Goal: Information Seeking & Learning: Learn about a topic

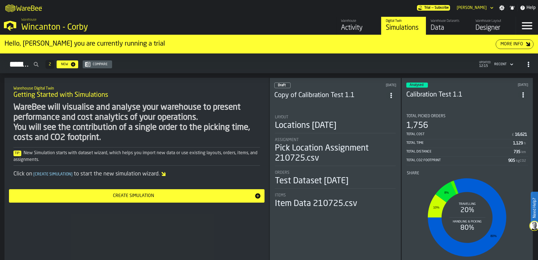
click at [110, 63] on div "Compare" at bounding box center [99, 64] width 19 height 4
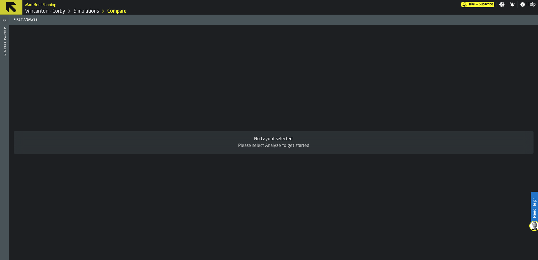
click at [85, 11] on link "Simulations" at bounding box center [86, 11] width 25 height 6
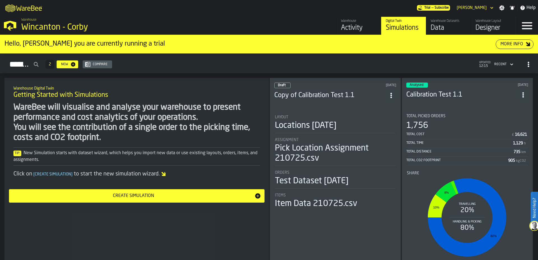
click at [475, 108] on div "Analysed [DATE] Calibration Test 1.1 Total Picked Orders 1,756 Total Cost £ 16,…" at bounding box center [466, 174] width 131 height 192
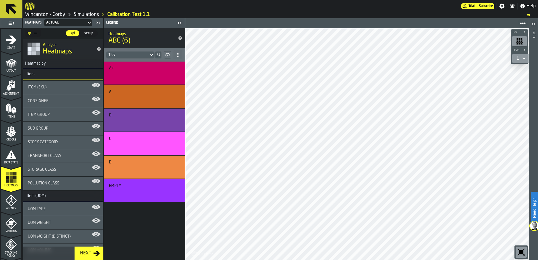
click at [91, 34] on span "setup" at bounding box center [88, 33] width 13 height 5
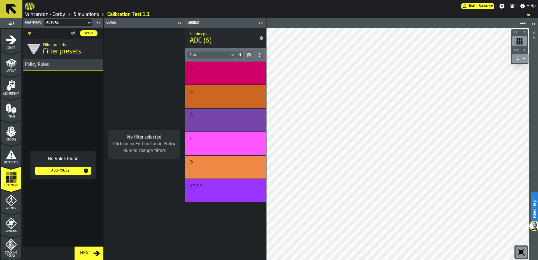
click at [75, 35] on span "kpi" at bounding box center [72, 33] width 9 height 5
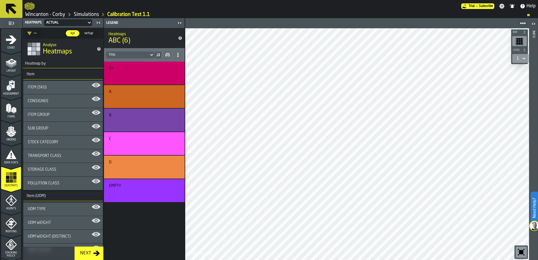
click at [95, 21] on icon "button-toggle-Close me" at bounding box center [98, 22] width 7 height 7
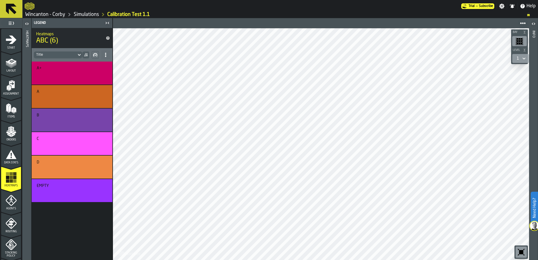
click at [81, 53] on icon at bounding box center [79, 55] width 6 height 7
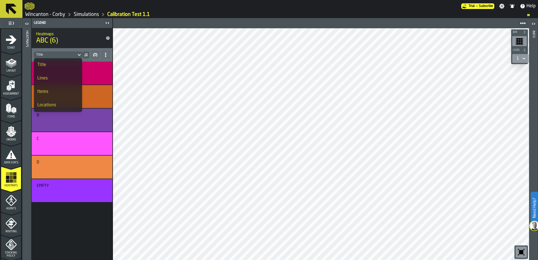
click at [62, 82] on li "Lines" at bounding box center [58, 78] width 48 height 13
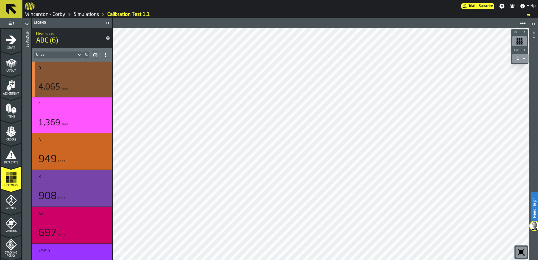
click at [77, 77] on div "button-" at bounding box center [72, 77] width 64 height 7
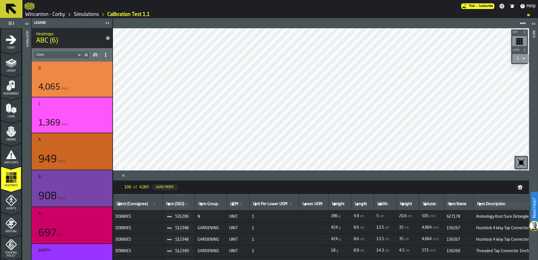
scroll to position [196, 0]
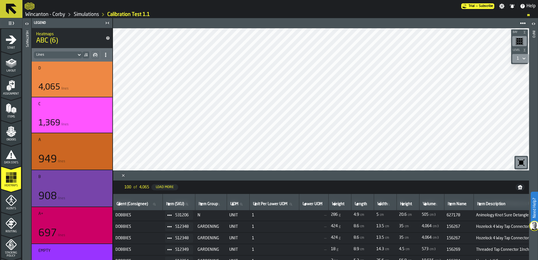
click at [279, 217] on span "1" at bounding box center [274, 215] width 45 height 4
click at [172, 215] on circle at bounding box center [171, 215] width 2 height 2
click at [196, 226] on div "Show Assignment" at bounding box center [187, 225] width 33 height 4
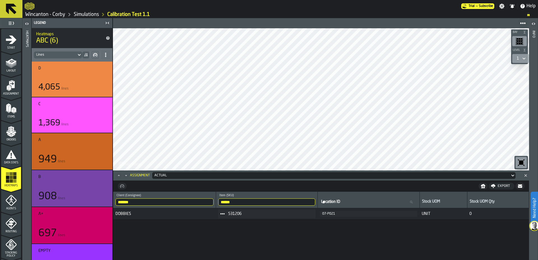
click at [350, 215] on div "07-P021" at bounding box center [368, 214] width 93 height 4
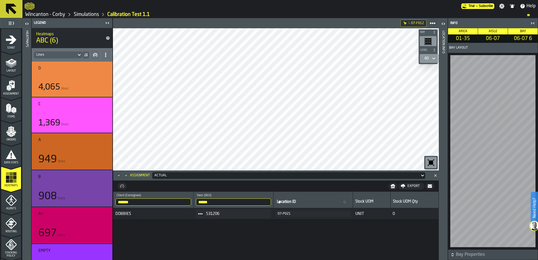
click at [301, 178] on div "Actual" at bounding box center [285, 175] width 267 height 6
click at [123, 186] on icon "button-" at bounding box center [122, 186] width 4 height 4
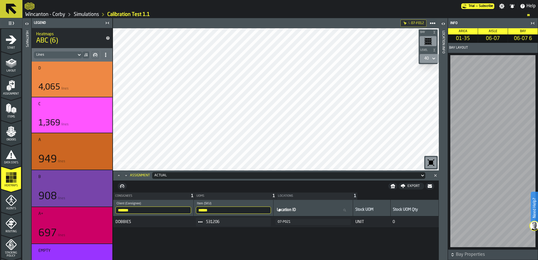
click at [123, 187] on icon "button-" at bounding box center [122, 186] width 4 height 4
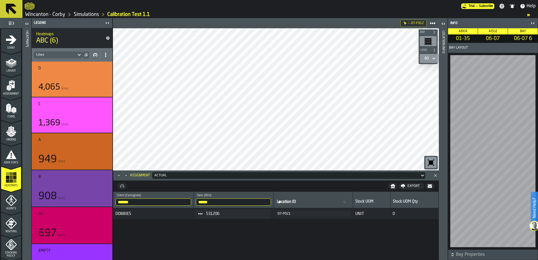
click at [119, 178] on icon "Maximize" at bounding box center [119, 176] width 6 height 6
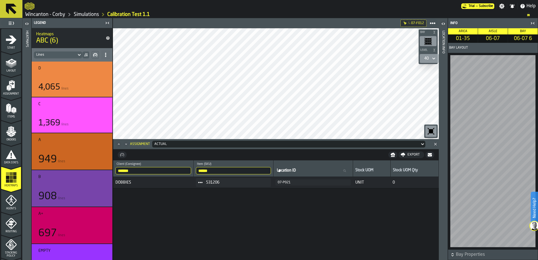
click at [433, 144] on icon "Close" at bounding box center [435, 144] width 6 height 6
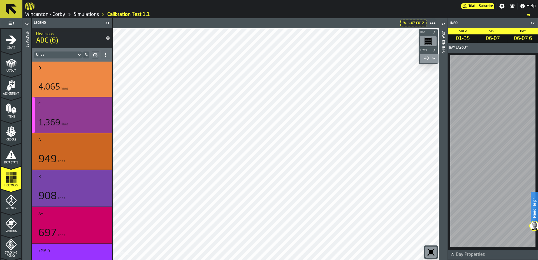
click at [82, 112] on div "button-" at bounding box center [72, 113] width 64 height 7
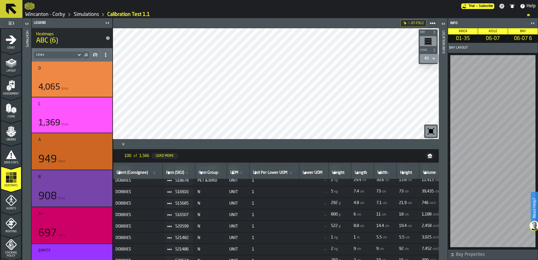
scroll to position [167, 0]
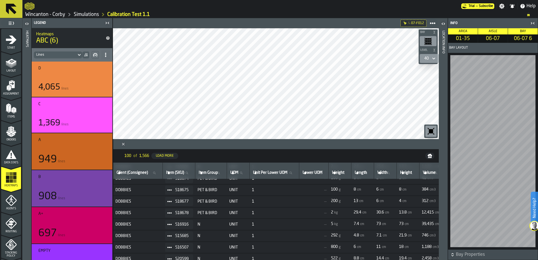
click at [290, 201] on span "1" at bounding box center [274, 201] width 45 height 4
click at [172, 203] on icon at bounding box center [169, 201] width 4 height 4
click at [188, 244] on div "Show Analyzed Products" at bounding box center [187, 244] width 33 height 4
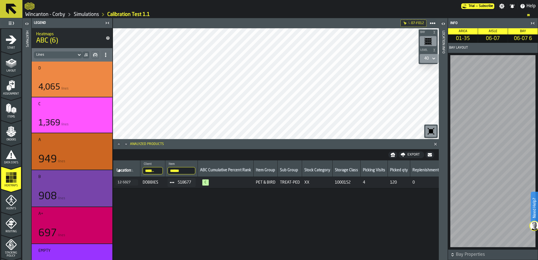
click at [219, 182] on span "C" at bounding box center [225, 182] width 51 height 6
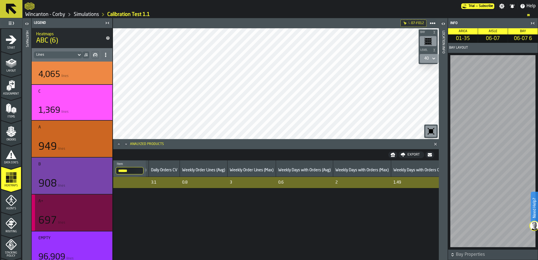
scroll to position [19, 0]
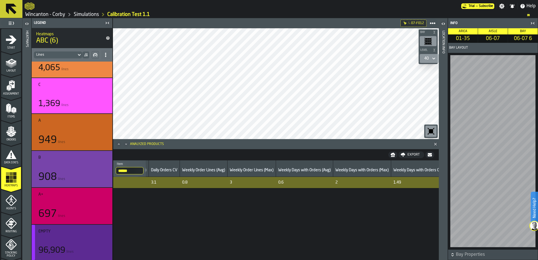
click at [87, 234] on div "Empty 96,909 lines" at bounding box center [71, 242] width 67 height 26
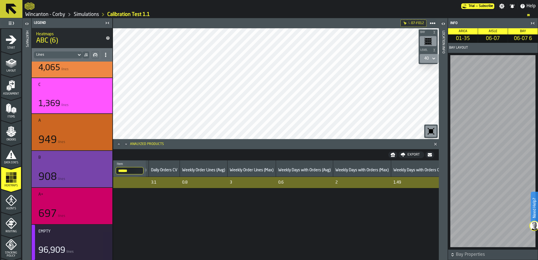
click at [434, 143] on icon "Close" at bounding box center [435, 144] width 6 height 6
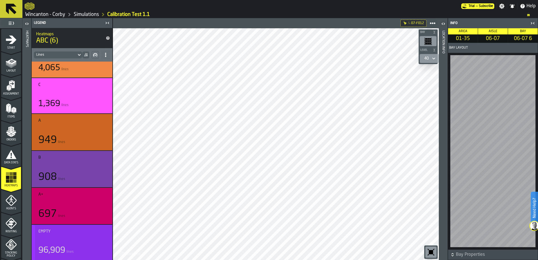
click at [93, 242] on div "button-" at bounding box center [72, 240] width 64 height 7
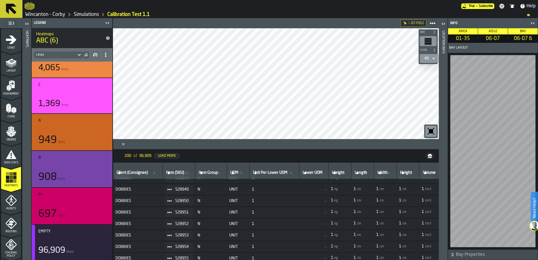
scroll to position [0, 0]
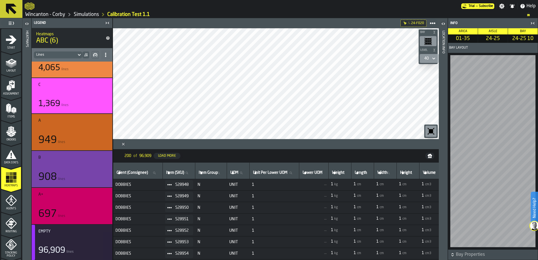
click at [15, 90] on icon "menu Assignment" at bounding box center [11, 85] width 11 height 11
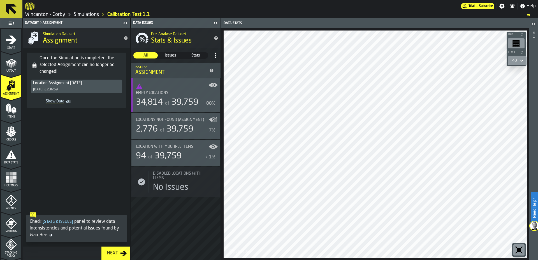
click at [172, 153] on span "39,759" at bounding box center [168, 156] width 27 height 8
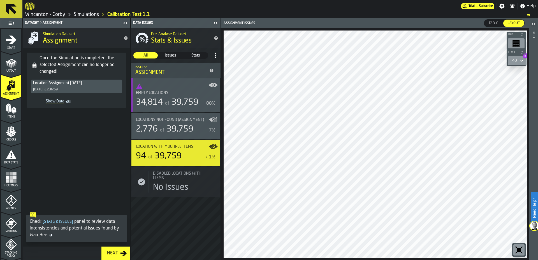
click at [170, 57] on span "Issues" at bounding box center [170, 56] width 24 height 6
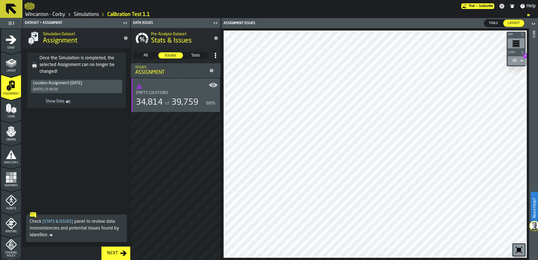
click at [196, 56] on span "Stats" at bounding box center [196, 56] width 24 height 6
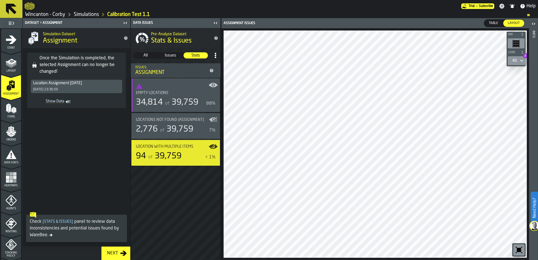
click at [174, 132] on span "39,759" at bounding box center [179, 129] width 27 height 8
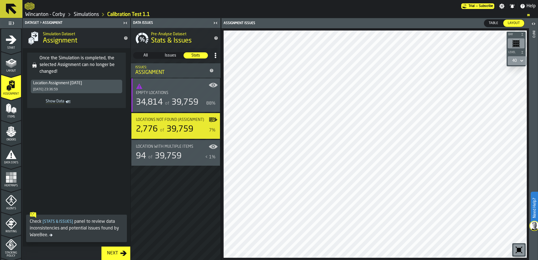
click at [211, 120] on div "Locations not found (Assignment)" at bounding box center [176, 120] width 80 height 4
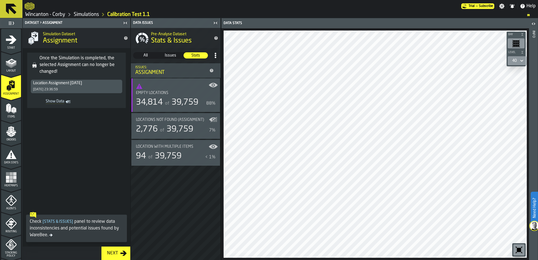
click at [211, 120] on div "Locations not found (Assignment)" at bounding box center [176, 120] width 80 height 4
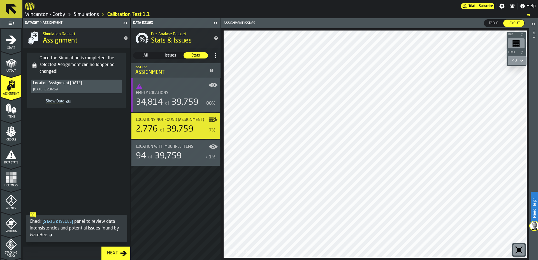
click at [211, 120] on div "Locations not found (Assignment)" at bounding box center [176, 120] width 80 height 4
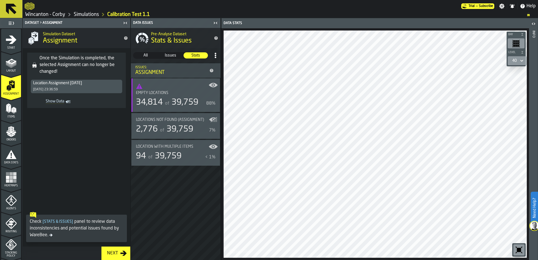
click at [211, 120] on div "Locations not found (Assignment)" at bounding box center [176, 120] width 80 height 4
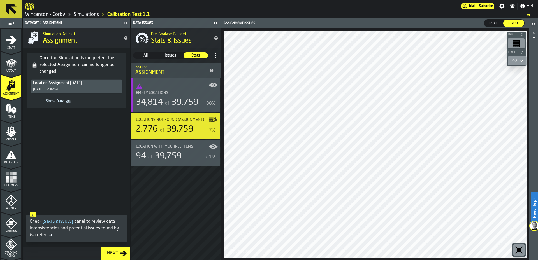
click at [490, 25] on span "Table" at bounding box center [493, 23] width 14 height 5
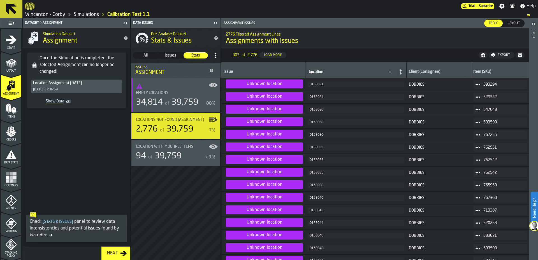
click at [186, 87] on span "stat-Empty locations" at bounding box center [176, 86] width 80 height 7
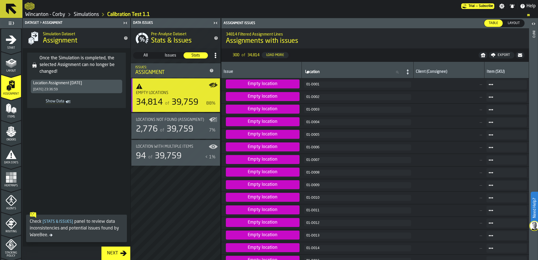
click at [10, 131] on icon "menu Orders" at bounding box center [11, 130] width 6 height 6
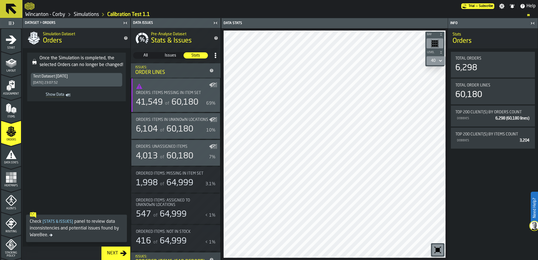
click at [186, 149] on div "Orders: Unassigned Items" at bounding box center [172, 146] width 73 height 4
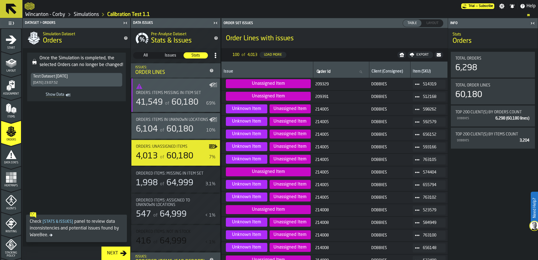
click at [422, 24] on div "Layout" at bounding box center [432, 23] width 21 height 7
click at [429, 23] on span "Layout" at bounding box center [432, 23] width 17 height 5
click at [415, 21] on span "Table" at bounding box center [412, 23] width 14 height 5
drag, startPoint x: 413, startPoint y: 22, endPoint x: 438, endPoint y: 22, distance: 25.5
click at [438, 22] on div "Table Table Layout Layout" at bounding box center [422, 23] width 41 height 8
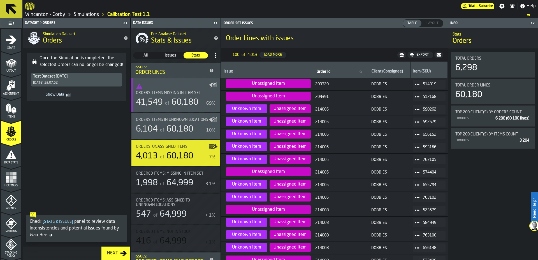
click at [534, 23] on icon "button-toggle-Close me" at bounding box center [532, 23] width 7 height 7
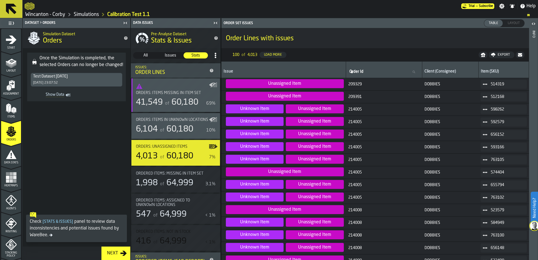
click at [126, 24] on icon "button-toggle-Close me" at bounding box center [125, 23] width 1 height 2
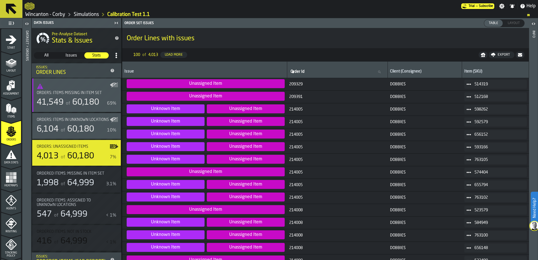
click at [508, 24] on span "Layout" at bounding box center [513, 23] width 17 height 5
click at [77, 207] on span "Ordered items: Assigned to unknown locations" at bounding box center [73, 202] width 73 height 9
click at [71, 207] on span "Ordered items: Assigned to unknown locations" at bounding box center [73, 202] width 73 height 9
click at [71, 100] on div "of 60,180" at bounding box center [82, 102] width 34 height 10
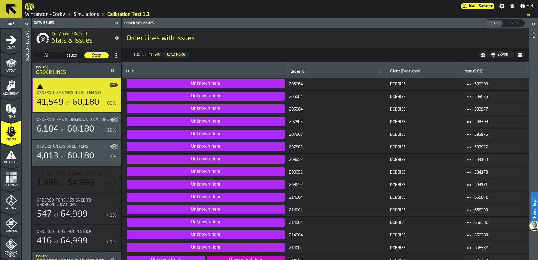
click at [508, 25] on span "Layout" at bounding box center [513, 23] width 17 height 5
click at [64, 57] on span "Issues" at bounding box center [71, 56] width 24 height 6
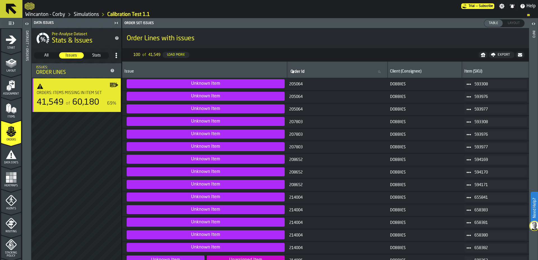
click at [49, 56] on span "All" at bounding box center [46, 56] width 24 height 6
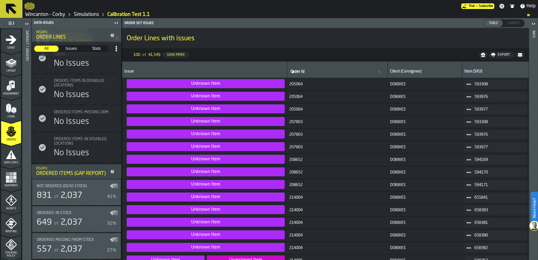
scroll to position [214, 0]
click at [79, 197] on span "2,037" at bounding box center [71, 195] width 22 height 8
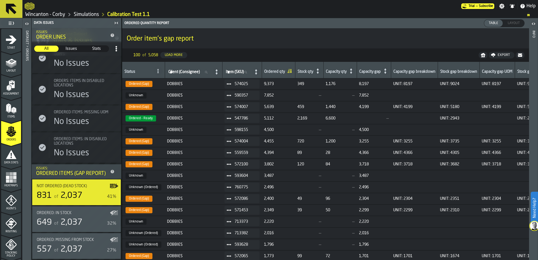
click at [515, 23] on span "Layout" at bounding box center [513, 23] width 17 height 5
click at [492, 22] on span "Table" at bounding box center [493, 23] width 14 height 5
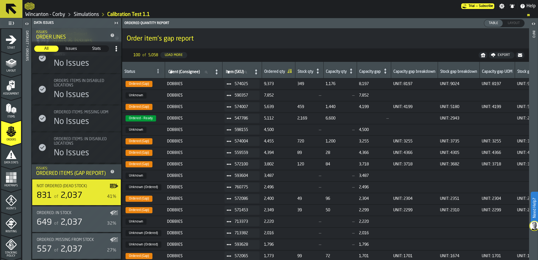
click at [528, 15] on icon "Breadcrumb" at bounding box center [528, 14] width 3 height 3
click at [240, 84] on span "574025" at bounding box center [244, 84] width 20 height 4
click at [231, 83] on icon at bounding box center [228, 84] width 4 height 4
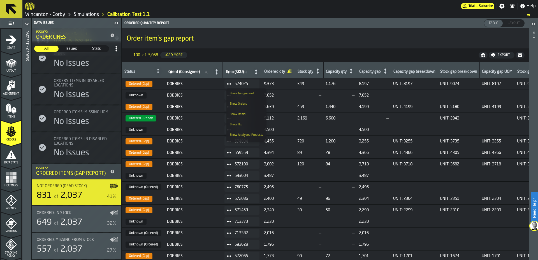
click at [244, 102] on div "Show Orders" at bounding box center [246, 104] width 33 height 4
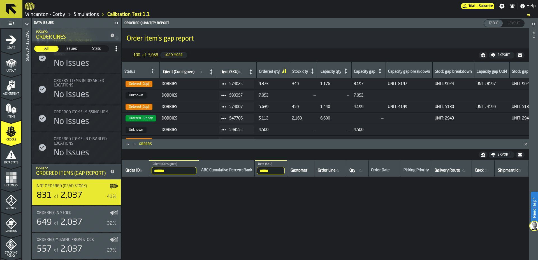
scroll to position [618, 0]
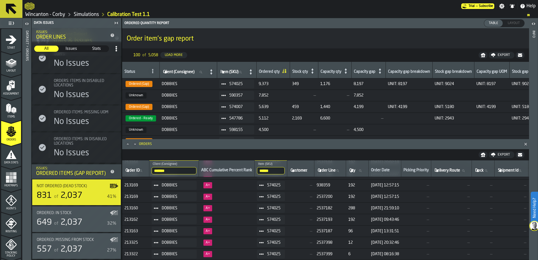
click at [88, 215] on div "Ordered: In Stock" at bounding box center [73, 213] width 73 height 4
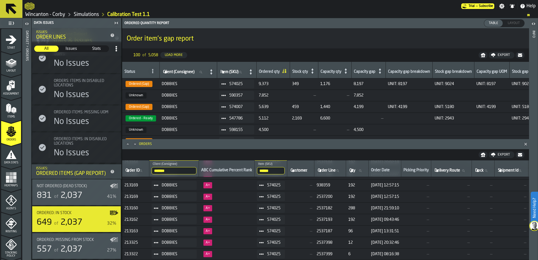
click at [514, 25] on span "Layout" at bounding box center [513, 23] width 17 height 5
click at [11, 184] on span "Heatmaps" at bounding box center [11, 185] width 20 height 3
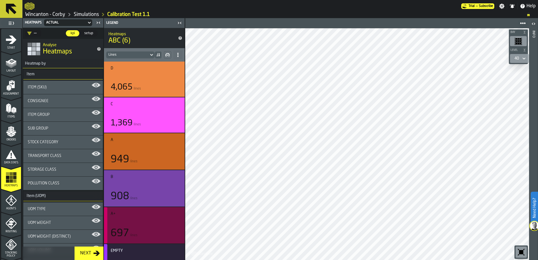
click at [149, 224] on div "button-" at bounding box center [144, 223] width 64 height 7
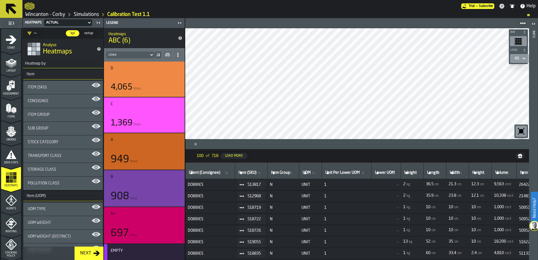
click at [321, 11] on main "Trial — Subscribe Settings Notifications Help Wincanton - Corby Simulations Cal…" at bounding box center [269, 130] width 538 height 260
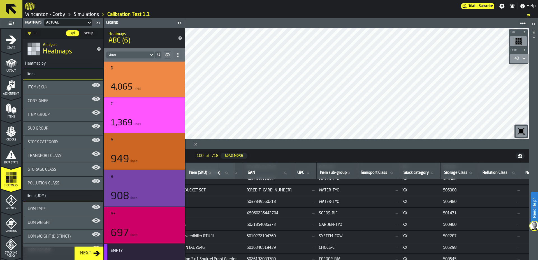
scroll to position [224, 0]
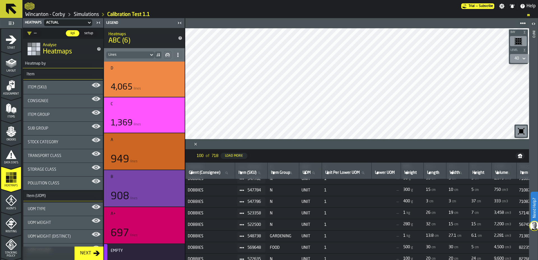
click at [256, 202] on span "547786" at bounding box center [253, 202] width 13 height 4
click at [244, 203] on icon at bounding box center [241, 202] width 4 height 4
click at [258, 223] on div "Show Orders" at bounding box center [259, 222] width 33 height 4
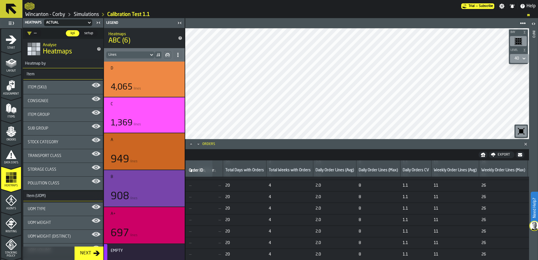
scroll to position [483, 495]
click at [533, 22] on icon "button-toggle-Open" at bounding box center [533, 23] width 7 height 7
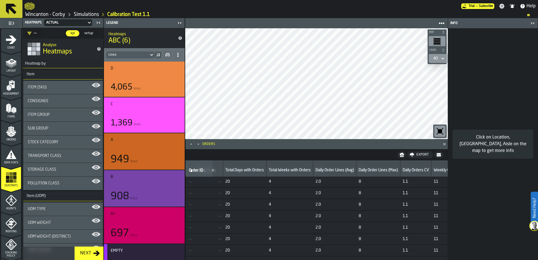
click at [393, 185] on td "8" at bounding box center [378, 181] width 44 height 11
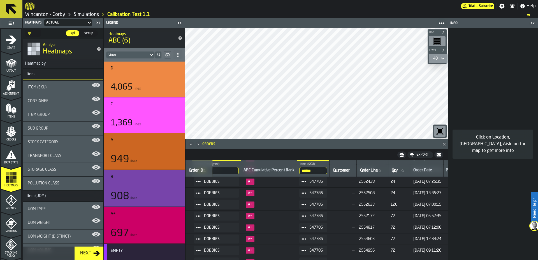
scroll to position [483, 0]
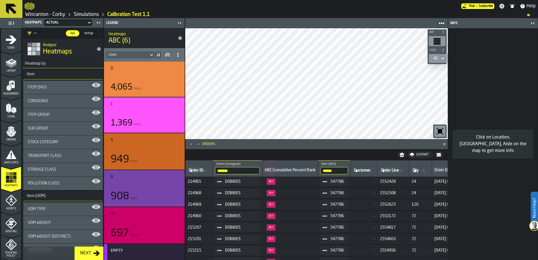
click at [339, 183] on span "547786" at bounding box center [336, 181] width 13 height 4
click at [327, 182] on icon at bounding box center [324, 181] width 4 height 4
click at [347, 210] on li "Show Items" at bounding box center [344, 212] width 40 height 10
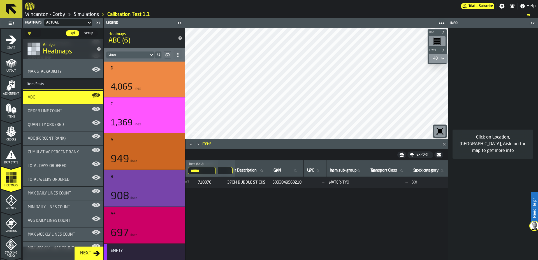
scroll to position [224, 0]
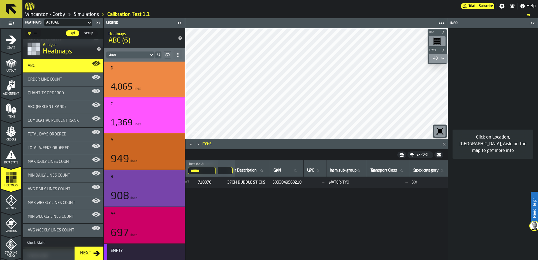
click at [61, 139] on div "Total Days Ordered" at bounding box center [63, 134] width 80 height 13
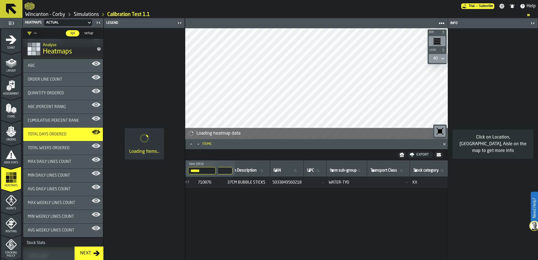
click at [445, 144] on icon "Close" at bounding box center [444, 144] width 6 height 6
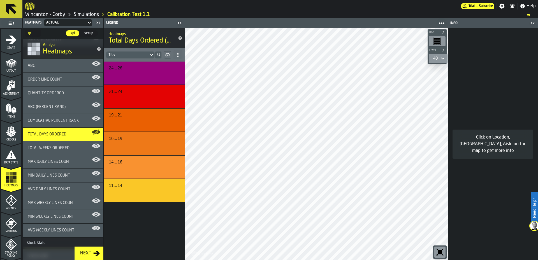
click at [443, 256] on icon "button-toolbar-undefined" at bounding box center [439, 252] width 9 height 9
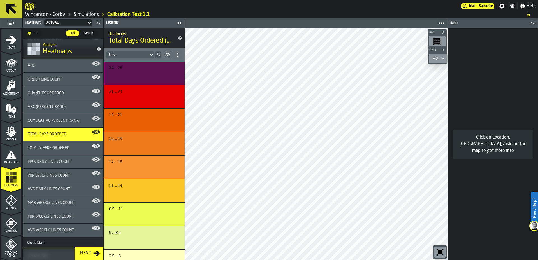
click at [147, 78] on div "button-" at bounding box center [143, 75] width 66 height 7
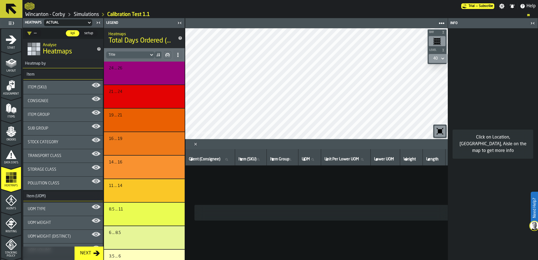
scroll to position [224, 0]
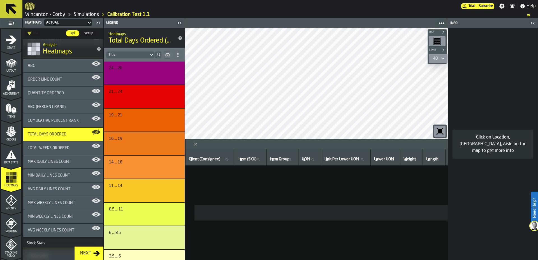
click at [529, 23] on icon "button-toggle-Close me" at bounding box center [532, 23] width 7 height 7
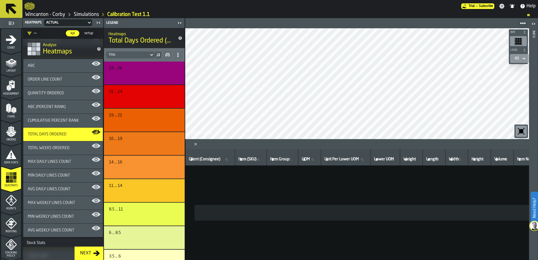
click at [519, 130] on icon "button-toolbar-undefined" at bounding box center [521, 131] width 4 height 4
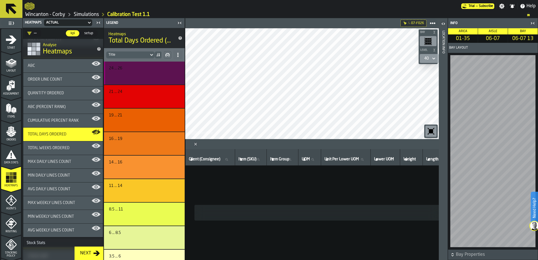
click at [125, 71] on button "button-" at bounding box center [143, 76] width 69 height 10
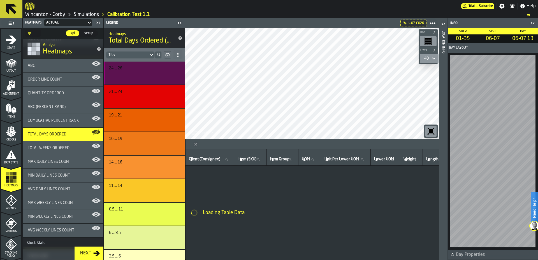
click at [125, 71] on button "button-" at bounding box center [143, 76] width 69 height 10
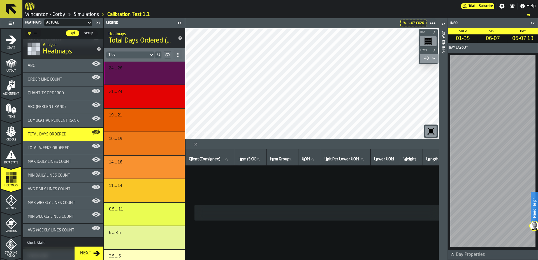
drag, startPoint x: 133, startPoint y: 73, endPoint x: 130, endPoint y: 72, distance: 3.1
click at [130, 72] on div "button-" at bounding box center [143, 75] width 66 height 7
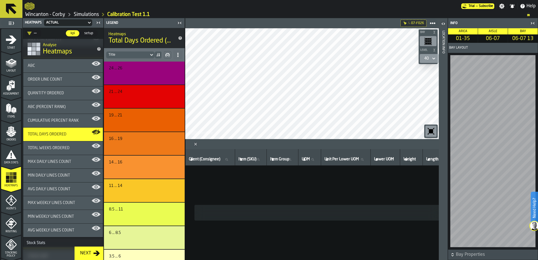
click at [164, 56] on button "button-" at bounding box center [167, 54] width 7 height 7
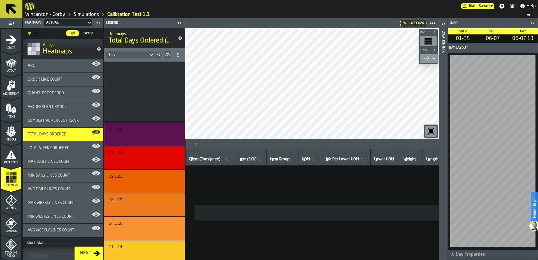
click at [152, 131] on div "24 ... 26" at bounding box center [143, 129] width 69 height 4
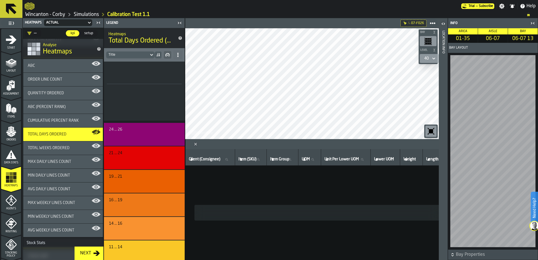
click at [132, 132] on div "24 ... 26" at bounding box center [143, 129] width 69 height 4
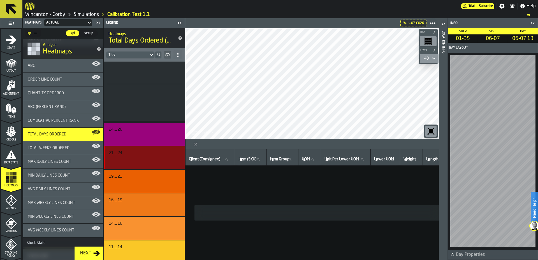
click at [141, 165] on button "button-" at bounding box center [143, 160] width 69 height 10
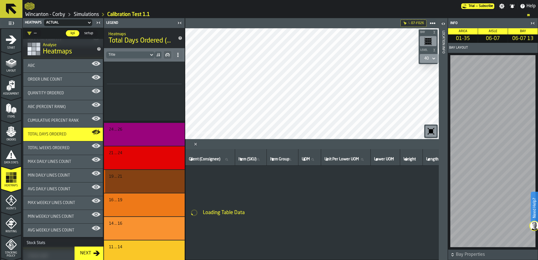
click at [143, 179] on div "19 ... 21" at bounding box center [143, 176] width 69 height 4
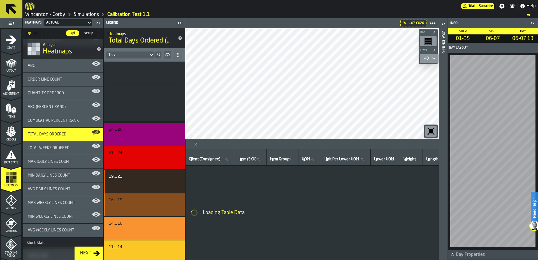
click at [144, 200] on div "16 ... 19" at bounding box center [143, 200] width 69 height 4
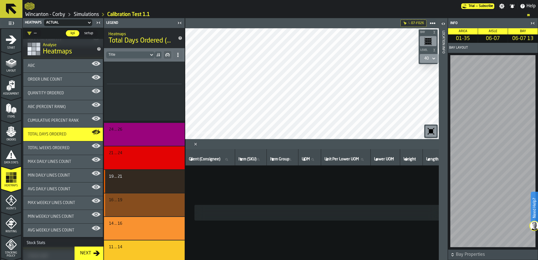
click at [138, 229] on div "button-" at bounding box center [143, 230] width 66 height 7
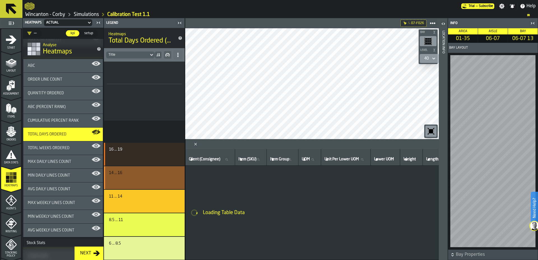
scroll to position [84, 0]
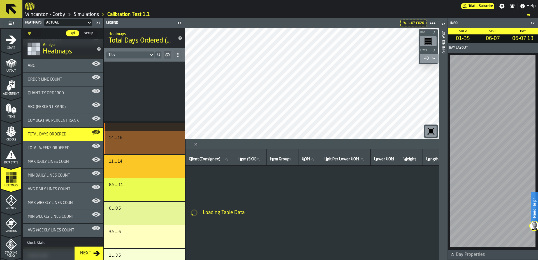
click at [139, 134] on div "14 ... 16" at bounding box center [144, 142] width 81 height 23
click at [140, 168] on div "button-" at bounding box center [143, 168] width 66 height 7
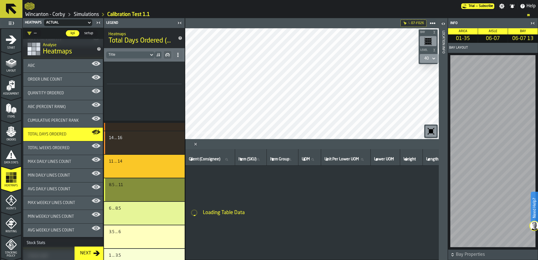
click at [141, 188] on button "button-" at bounding box center [143, 192] width 69 height 10
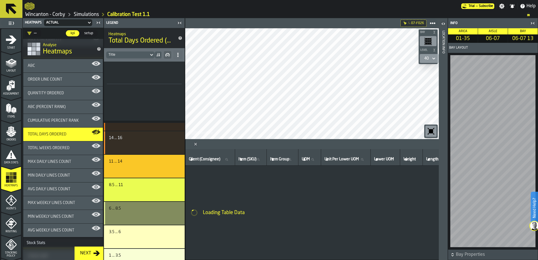
click at [141, 212] on div "button-" at bounding box center [143, 215] width 66 height 7
click at [140, 234] on div "3.5 ... 6" at bounding box center [143, 232] width 69 height 4
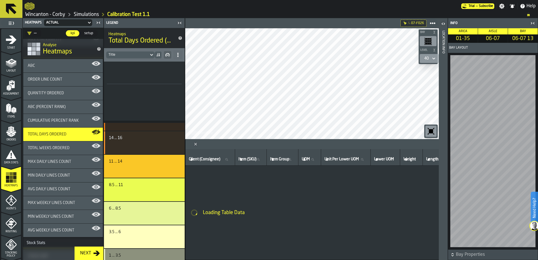
drag, startPoint x: 142, startPoint y: 255, endPoint x: 134, endPoint y: 207, distance: 48.7
click at [142, 256] on div "1 ... 3.5" at bounding box center [143, 255] width 69 height 4
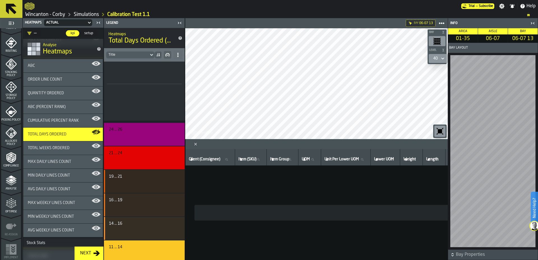
scroll to position [181, 0]
click at [14, 146] on icon "menu Allocate Policy" at bounding box center [11, 145] width 20 height 5
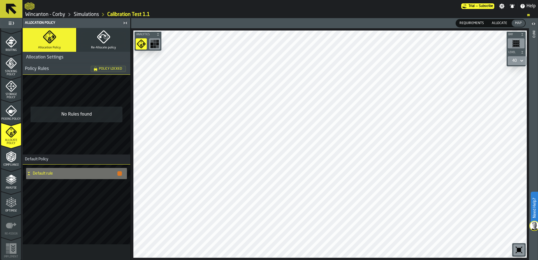
click at [99, 45] on button "Re-Allocate policy" at bounding box center [103, 40] width 53 height 24
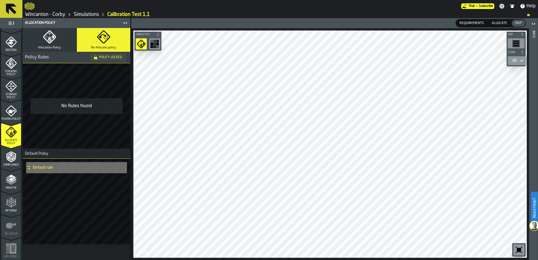
click at [50, 41] on icon "button" at bounding box center [49, 36] width 13 height 13
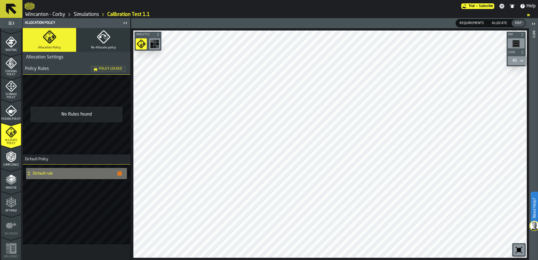
click at [151, 41] on rect "button-toolbar-undefined" at bounding box center [151, 41] width 3 height 3
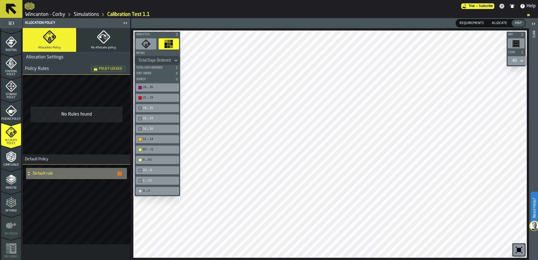
click at [138, 106] on div "19 ... 21" at bounding box center [157, 108] width 41 height 6
click at [139, 118] on div "button-toolbar-undefined" at bounding box center [139, 118] width 3 height 3
click at [140, 129] on div "button-toolbar-undefined" at bounding box center [139, 128] width 3 height 3
click at [140, 172] on div "3.5 ... 6" at bounding box center [157, 170] width 41 height 6
click at [140, 180] on div "button-toolbar-undefined" at bounding box center [139, 180] width 3 height 3
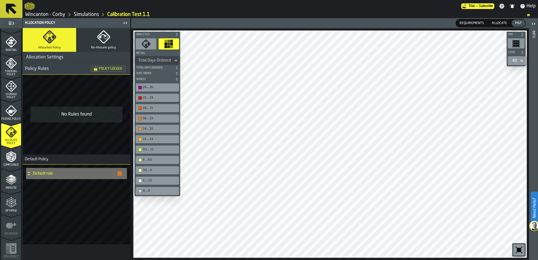
click at [177, 35] on icon "button-" at bounding box center [176, 35] width 1 height 1
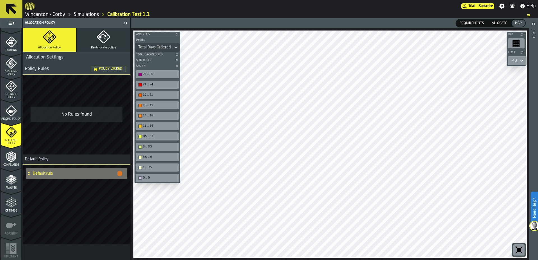
click at [8, 181] on polyline "menu Analyse" at bounding box center [11, 181] width 11 height 4
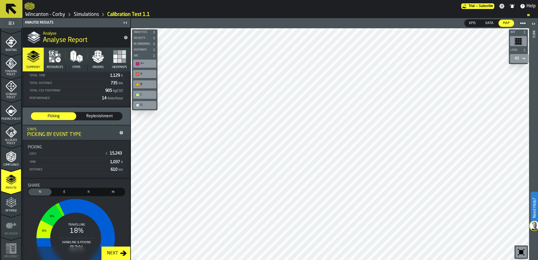
scroll to position [44, 0]
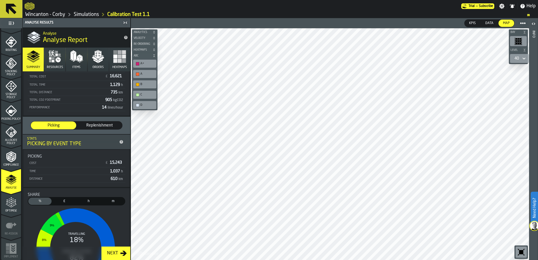
click at [99, 126] on span "Replenishment" at bounding box center [99, 126] width 41 height 6
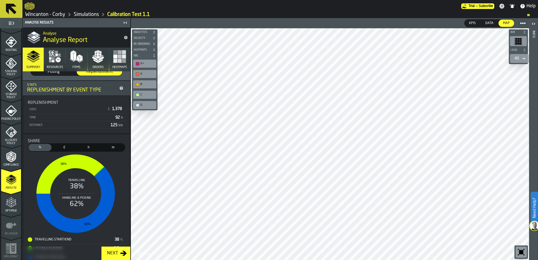
scroll to position [119, 0]
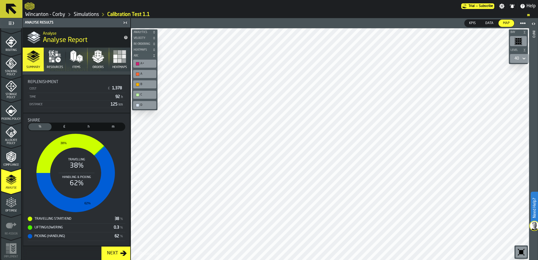
click at [94, 60] on polygon "button" at bounding box center [96, 61] width 4 height 4
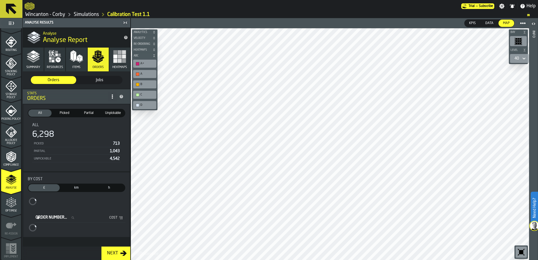
scroll to position [0, 0]
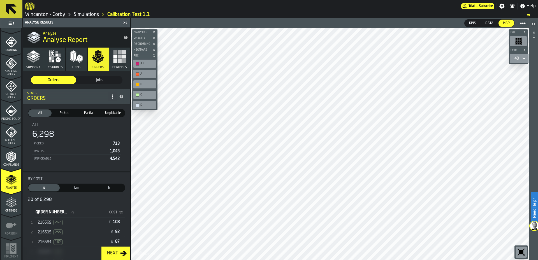
click at [80, 225] on div "216569 267" at bounding box center [71, 223] width 67 height 6
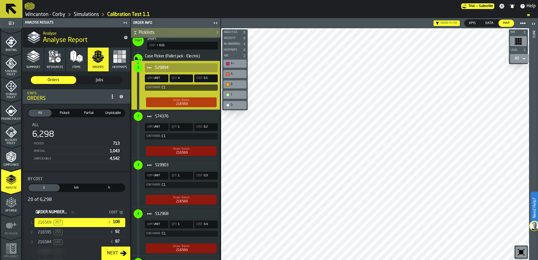
scroll to position [215, 0]
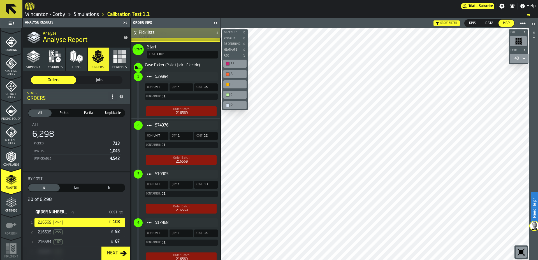
click at [193, 150] on div "574376 UOM UNIT Qty 1 Cost 0.2 Container: C1 Order Batch 216569" at bounding box center [174, 143] width 86 height 48
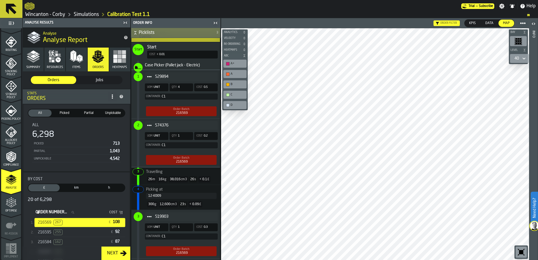
click at [193, 150] on div "574376 UOM UNIT Qty 1 Cost 0.2 Container: C1 Order Batch 216569" at bounding box center [174, 143] width 86 height 48
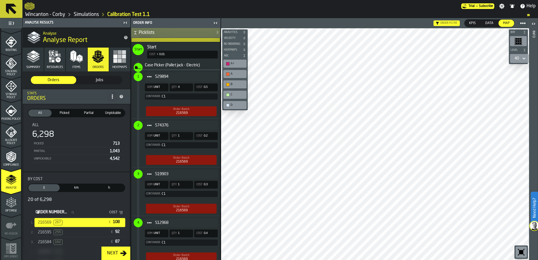
click at [138, 127] on span "2" at bounding box center [138, 125] width 2 height 4
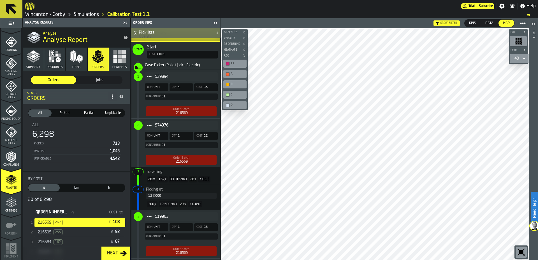
click at [138, 127] on span "2" at bounding box center [138, 125] width 2 height 4
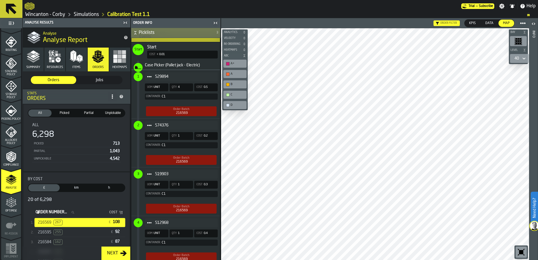
click at [138, 127] on span "2" at bounding box center [138, 125] width 2 height 4
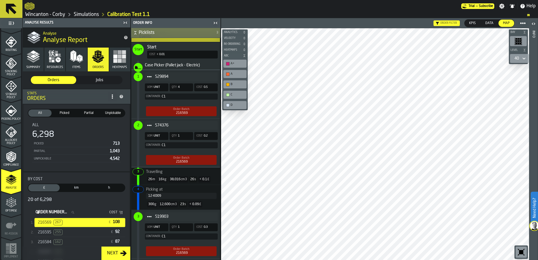
click at [139, 126] on span "2" at bounding box center [138, 125] width 2 height 4
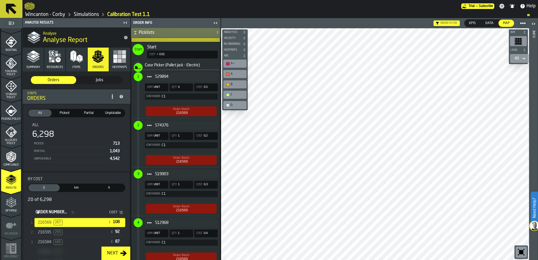
click at [150, 126] on icon "Item" at bounding box center [149, 125] width 4 height 4
click at [473, 25] on span "KPIs" at bounding box center [471, 23] width 11 height 5
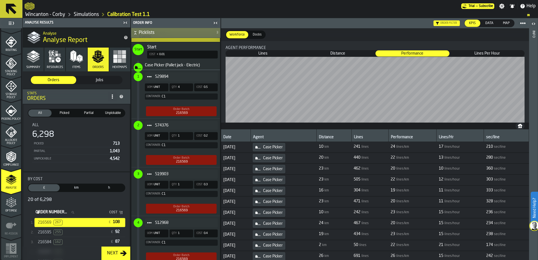
click at [511, 55] on span "Lines Per Hour" at bounding box center [487, 54] width 74 height 6
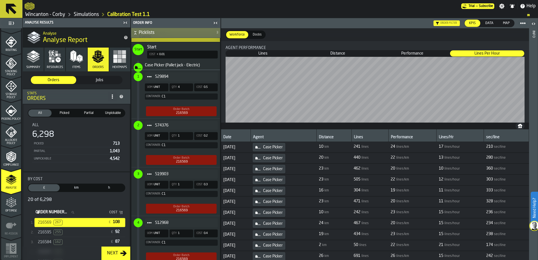
click at [272, 55] on span "Lines" at bounding box center [263, 54] width 74 height 6
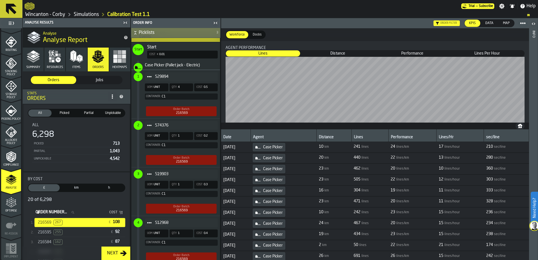
click at [260, 36] on span "Docks" at bounding box center [256, 34] width 13 height 5
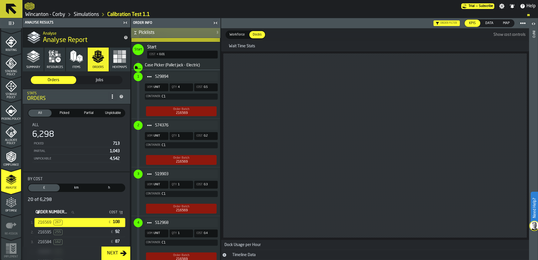
click at [237, 35] on span "Workforce" at bounding box center [237, 34] width 20 height 5
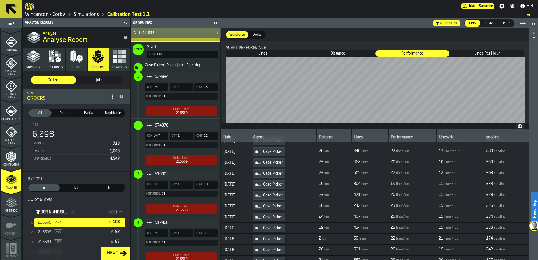
scroll to position [0, 0]
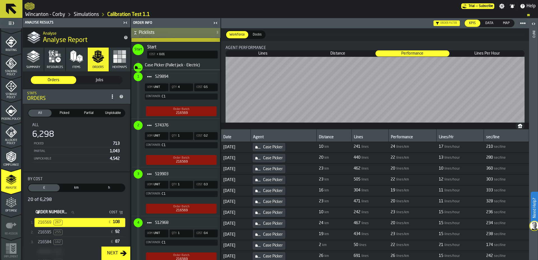
click at [386, 147] on span "241 lines" at bounding box center [369, 147] width 32 height 6
click at [66, 112] on span "Picked" at bounding box center [64, 113] width 21 height 5
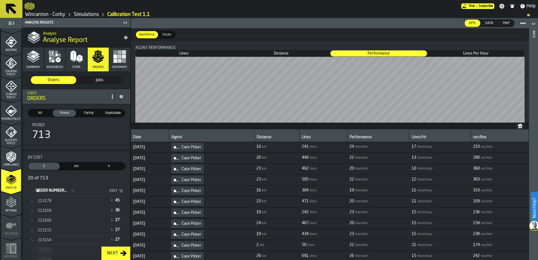
click at [76, 200] on div "213179" at bounding box center [73, 201] width 70 height 4
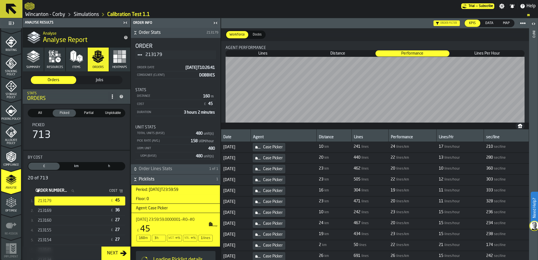
click at [509, 21] on span "Map" at bounding box center [505, 23] width 11 height 5
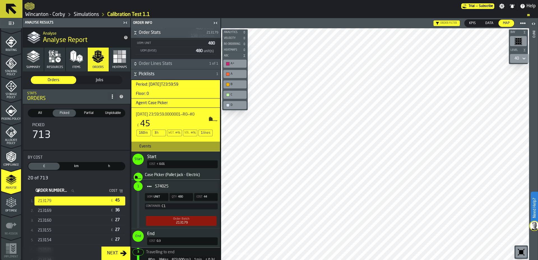
scroll to position [119, 0]
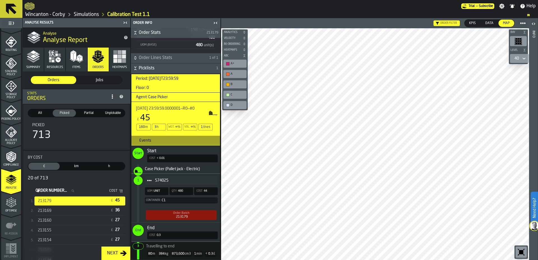
click at [83, 214] on div "213169 £ 36" at bounding box center [79, 210] width 91 height 9
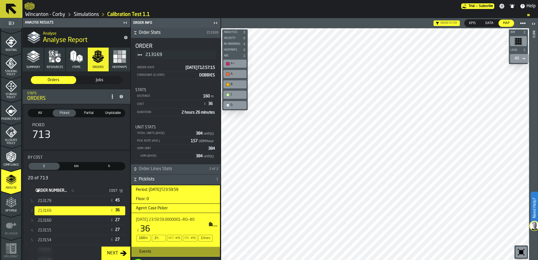
click at [122, 53] on rect "button" at bounding box center [124, 52] width 4 height 4
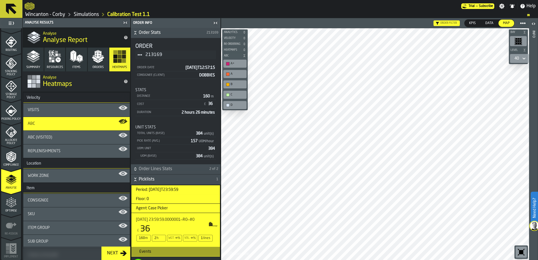
click at [55, 62] on icon "button" at bounding box center [54, 56] width 13 height 13
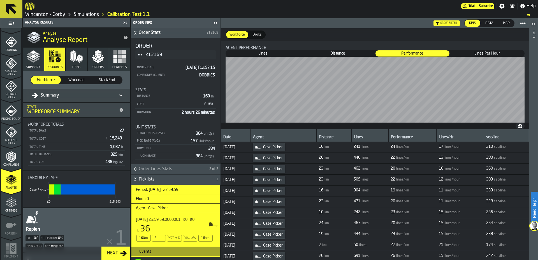
click at [509, 23] on span "Map" at bounding box center [505, 23] width 11 height 5
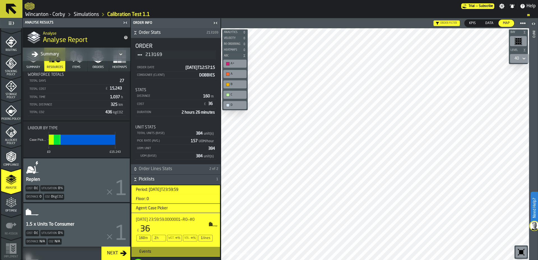
scroll to position [0, 0]
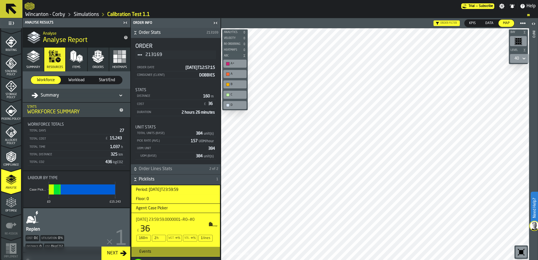
click at [121, 97] on icon at bounding box center [121, 95] width 6 height 7
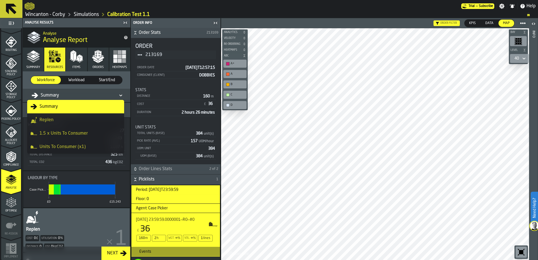
click at [104, 118] on div "Replen" at bounding box center [76, 120] width 90 height 7
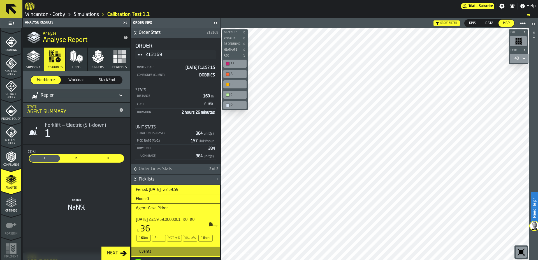
click at [77, 65] on button "Items" at bounding box center [76, 60] width 21 height 24
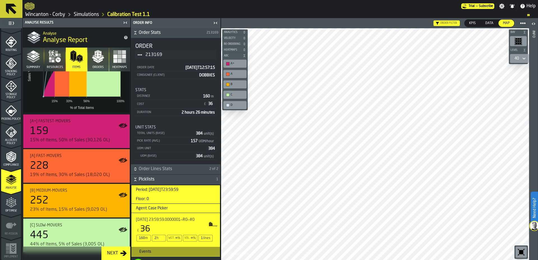
scroll to position [89, 0]
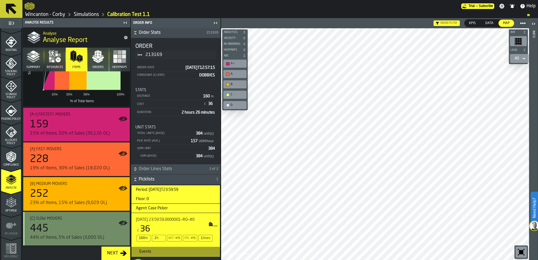
click at [96, 227] on div "445" at bounding box center [77, 228] width 95 height 11
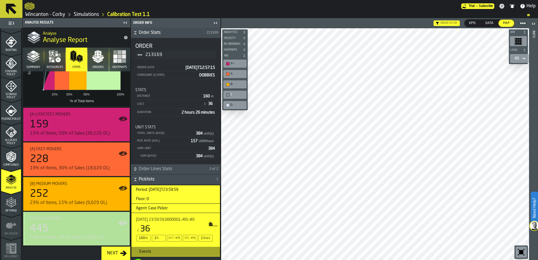
click at [91, 229] on div "445" at bounding box center [77, 228] width 95 height 11
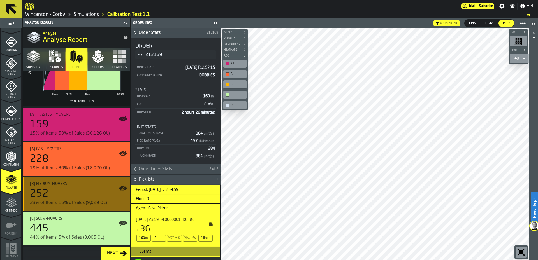
click at [123, 188] on icon "button-toggle-Show on Map" at bounding box center [123, 188] width 7 height 5
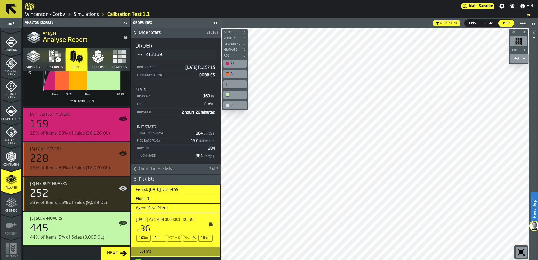
click at [125, 154] on icon "button-toggle-Show on Map" at bounding box center [123, 153] width 7 height 5
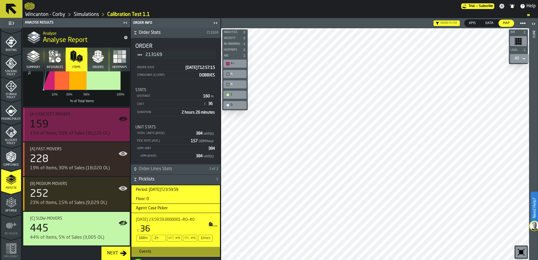
click at [118, 116] on div "[A+] Fastest-movers" at bounding box center [77, 114] width 95 height 4
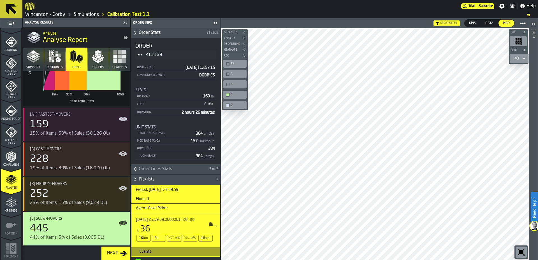
click at [123, 60] on rect "button" at bounding box center [124, 61] width 4 height 4
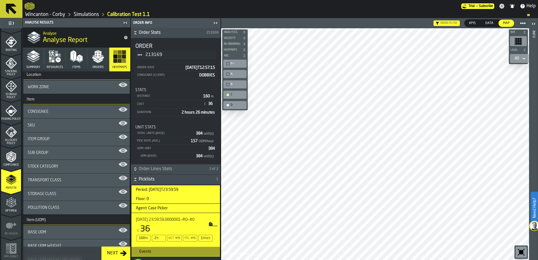
click at [72, 90] on div "Work Zone" at bounding box center [76, 86] width 106 height 13
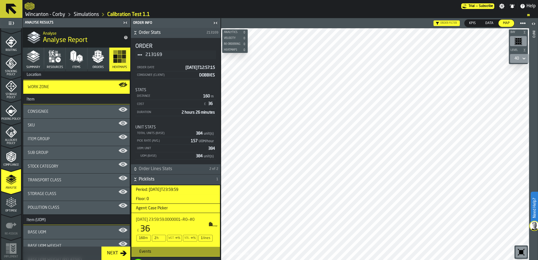
click at [72, 90] on div "Work Zone" at bounding box center [76, 86] width 106 height 13
click at [124, 85] on icon "button-toggle-Show on Map" at bounding box center [123, 84] width 7 height 5
click at [116, 83] on div "Work Zone" at bounding box center [76, 86] width 106 height 13
click at [121, 84] on icon "button-toggle-Show on Map" at bounding box center [121, 85] width 6 height 4
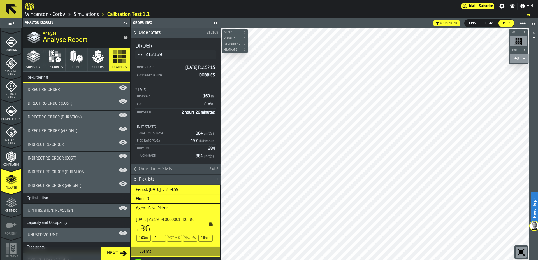
scroll to position [313, 0]
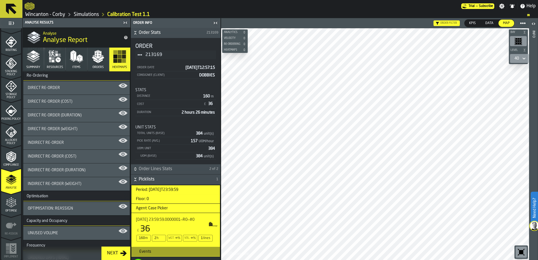
click at [78, 207] on div "Optimisation: Reassign" at bounding box center [76, 208] width 97 height 4
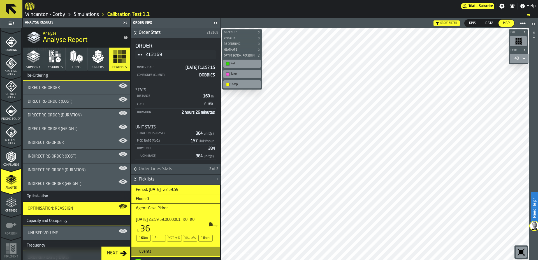
click at [248, 85] on div "Swap" at bounding box center [244, 85] width 29 height 4
click at [66, 207] on span "Optimisation: Reassign" at bounding box center [50, 208] width 45 height 4
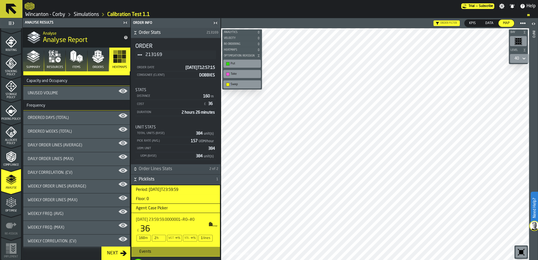
scroll to position [455, 0]
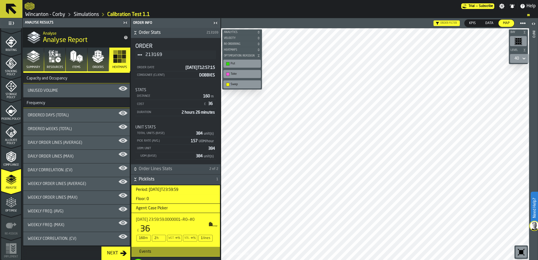
click at [18, 206] on div "Optimise" at bounding box center [11, 204] width 20 height 15
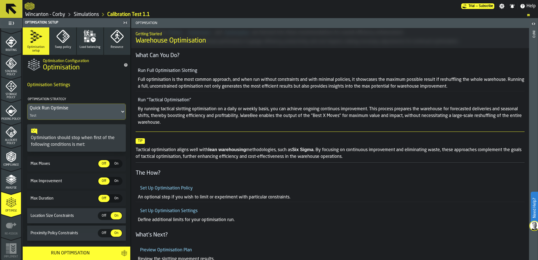
scroll to position [322, 0]
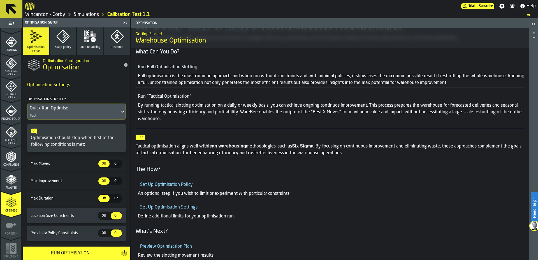
click at [8, 139] on div "Allocate Policy" at bounding box center [11, 136] width 20 height 18
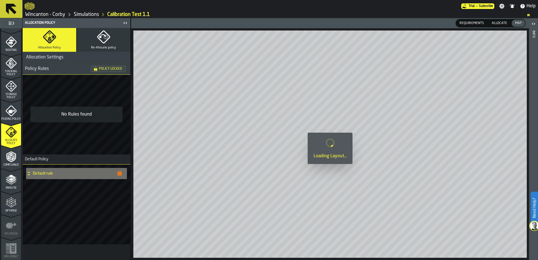
click at [6, 111] on icon "menu Picking Policy" at bounding box center [11, 110] width 11 height 11
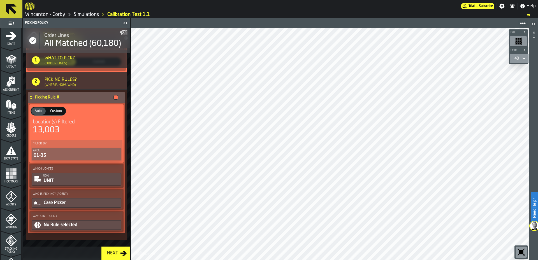
scroll to position [0, 0]
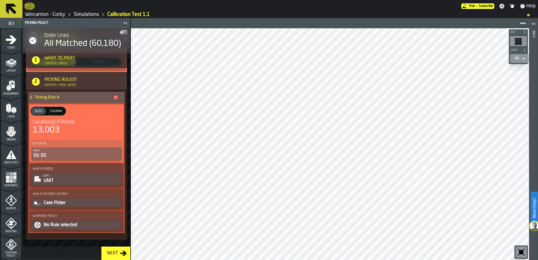
click at [9, 64] on icon "menu Layout" at bounding box center [11, 62] width 11 height 11
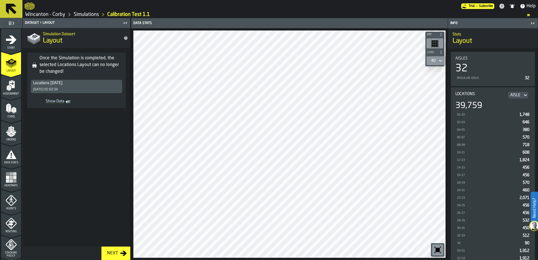
click at [15, 87] on icon "menu Assignment" at bounding box center [11, 85] width 11 height 11
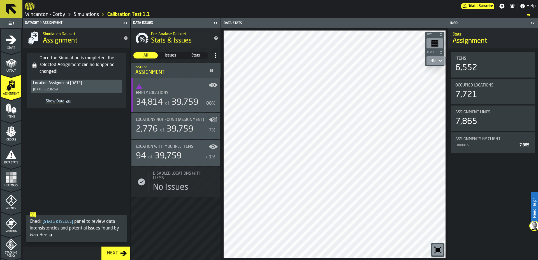
click at [176, 56] on span "Issues" at bounding box center [170, 56] width 24 height 6
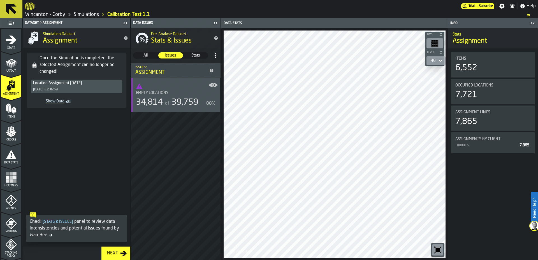
click at [172, 84] on span "stat-Empty locations" at bounding box center [176, 86] width 80 height 7
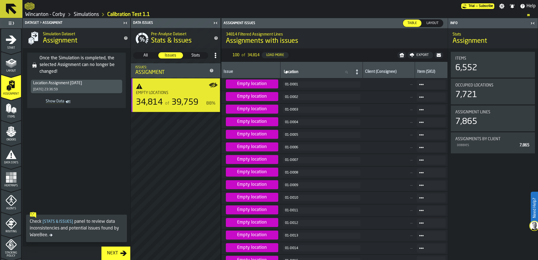
click at [172, 84] on span "stat-Empty locations" at bounding box center [176, 86] width 80 height 7
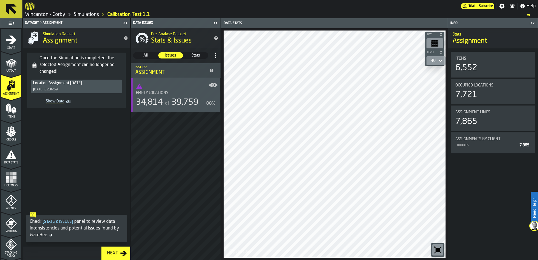
click at [147, 57] on span "All" at bounding box center [146, 56] width 24 height 6
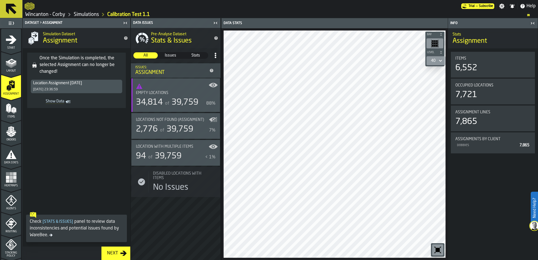
click at [10, 169] on div "Heatmaps" at bounding box center [11, 178] width 20 height 19
click at [11, 157] on icon "menu Data Stats" at bounding box center [11, 154] width 11 height 11
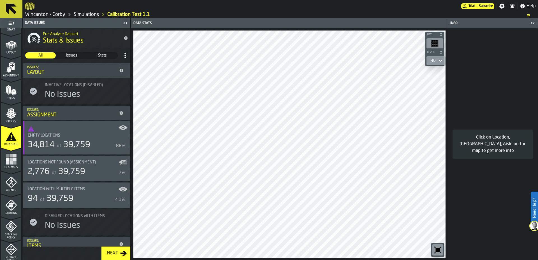
scroll to position [28, 0]
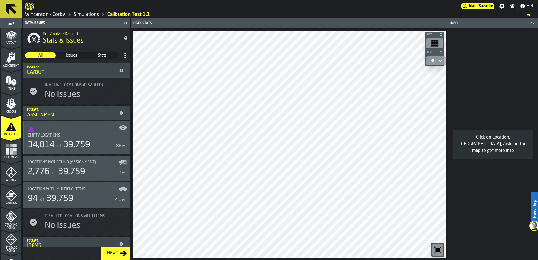
click at [9, 178] on div "Agents" at bounding box center [11, 174] width 20 height 15
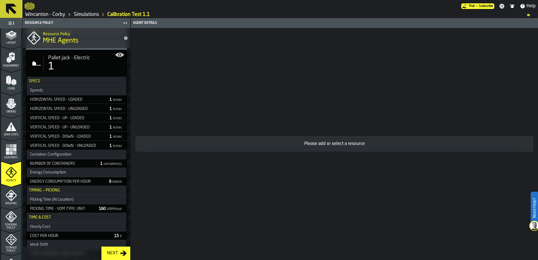
scroll to position [627, 0]
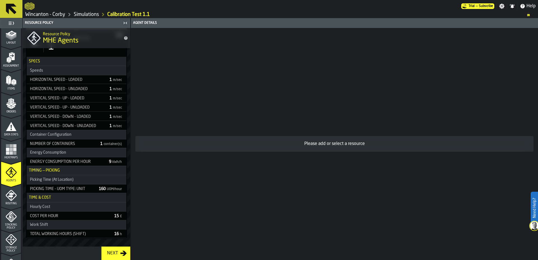
click at [13, 196] on icon "menu Routing" at bounding box center [11, 195] width 11 height 11
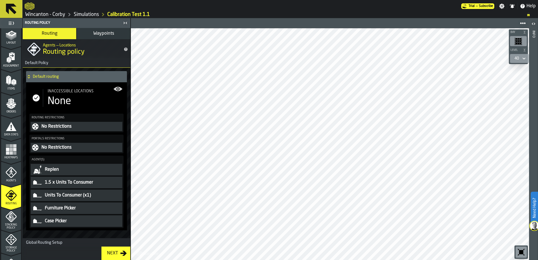
scroll to position [57, 0]
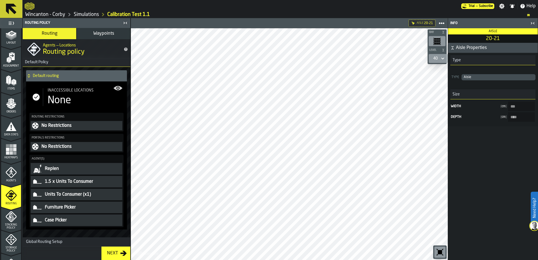
click at [530, 23] on icon "button-toggle-Close me" at bounding box center [532, 23] width 7 height 7
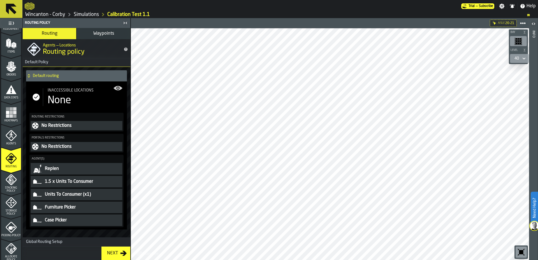
scroll to position [112, 0]
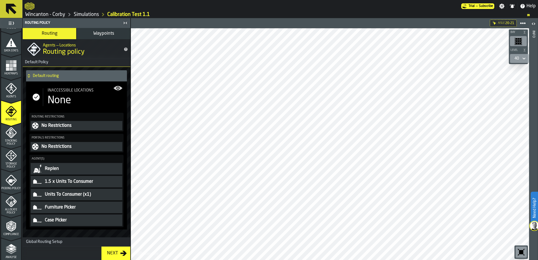
click at [9, 163] on span "Storage Policy" at bounding box center [11, 165] width 20 height 6
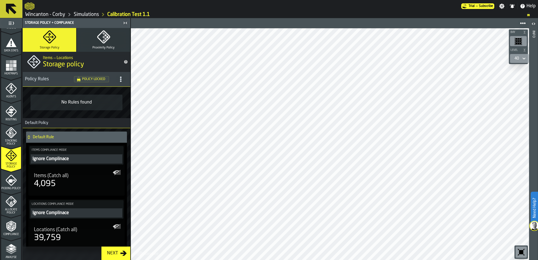
scroll to position [25, 0]
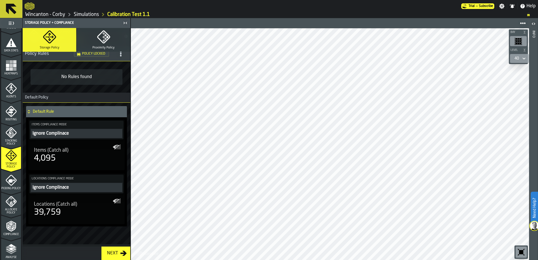
click at [4, 187] on span "Picking Policy" at bounding box center [11, 188] width 20 height 3
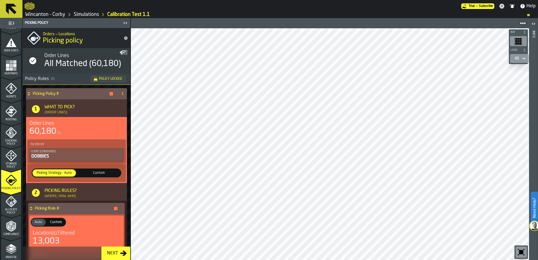
click at [8, 232] on div "Compliance" at bounding box center [11, 228] width 20 height 15
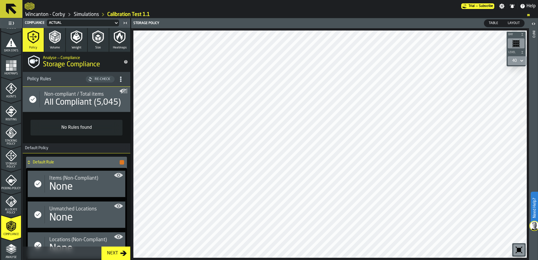
click at [117, 41] on icon "button" at bounding box center [119, 36] width 13 height 13
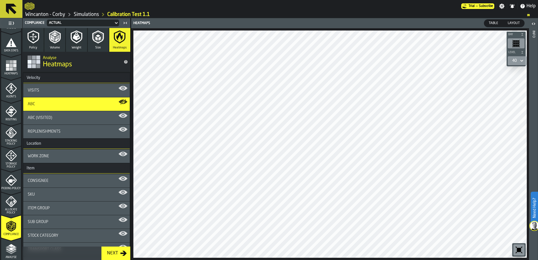
click at [57, 118] on div "ABC (Visited)" at bounding box center [76, 118] width 97 height 4
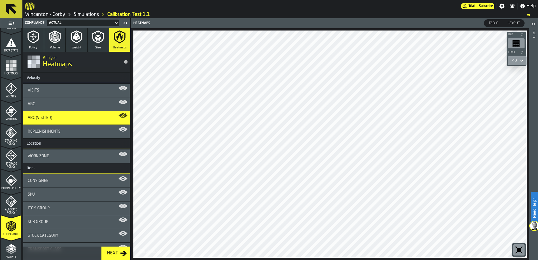
click at [69, 154] on div "Work Zone" at bounding box center [76, 156] width 97 height 4
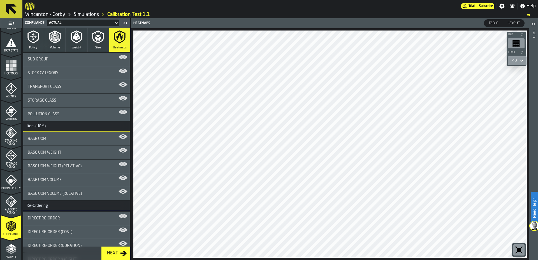
scroll to position [168, 0]
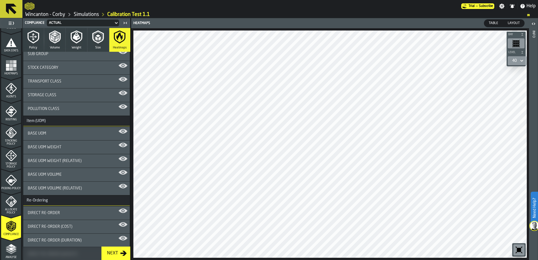
click at [68, 138] on div "Base Uom" at bounding box center [76, 133] width 106 height 13
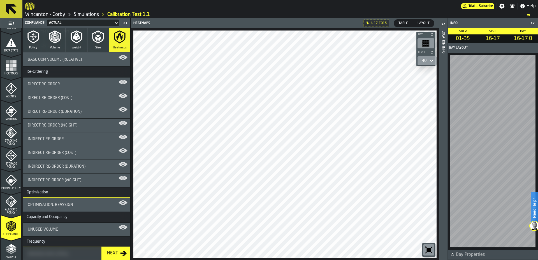
scroll to position [336, 0]
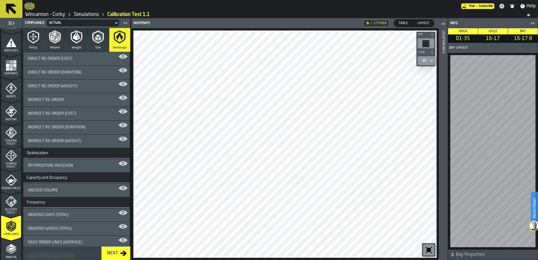
click at [78, 216] on div "Ordered Days (Total)" at bounding box center [76, 215] width 97 height 4
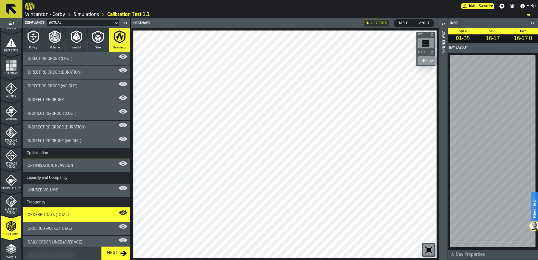
click at [531, 22] on icon "button-toggle-Close me" at bounding box center [530, 23] width 1 height 2
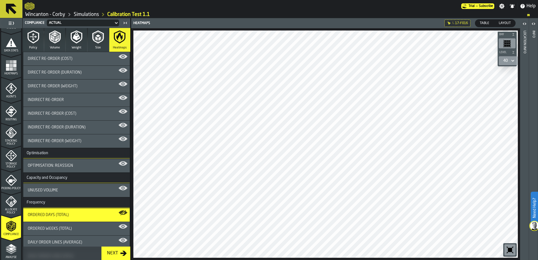
click at [64, 211] on div "Ordered Days (Total)" at bounding box center [76, 214] width 106 height 13
click at [67, 190] on div "Unused Volume" at bounding box center [76, 190] width 97 height 4
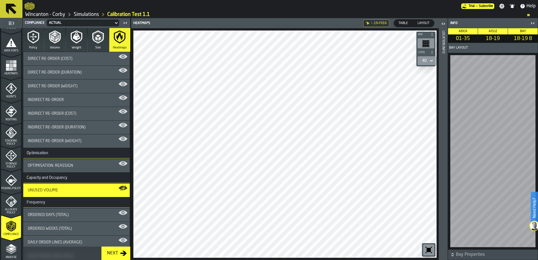
click at [441, 27] on div "button-toggle-Open" at bounding box center [443, 23] width 8 height 7
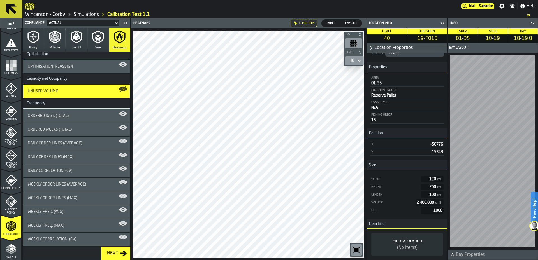
scroll to position [436, 0]
click at [84, 197] on div "Weekly Order Lines (Max)" at bounding box center [76, 197] width 97 height 4
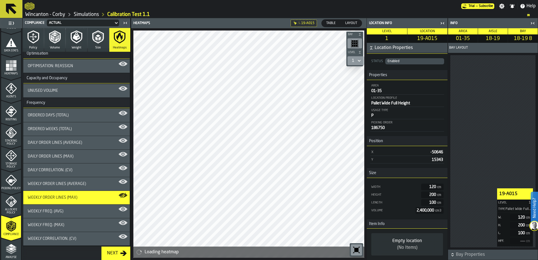
scroll to position [10, 0]
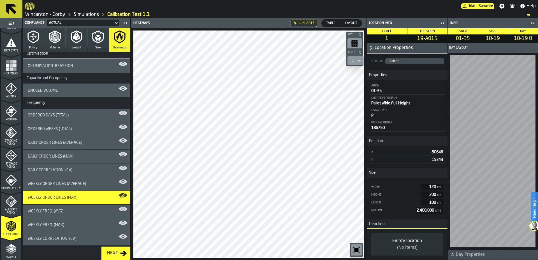
click at [485, 198] on main "1 Start 1.1 Layout 1.2 Assignment 1.3 Items 1.4 Orders 1.5 Data Stats 1.6 Heatm…" at bounding box center [269, 139] width 538 height 242
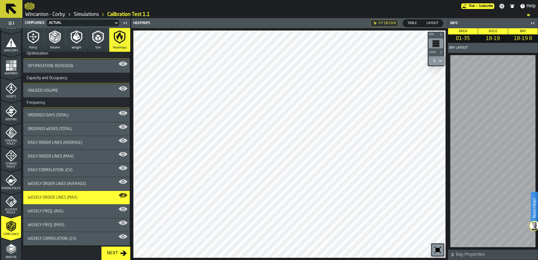
click at [442, 254] on div "button-toolbar-undefined" at bounding box center [437, 249] width 11 height 11
click at [91, 223] on div "Weekly Freq. (Max)" at bounding box center [76, 225] width 97 height 4
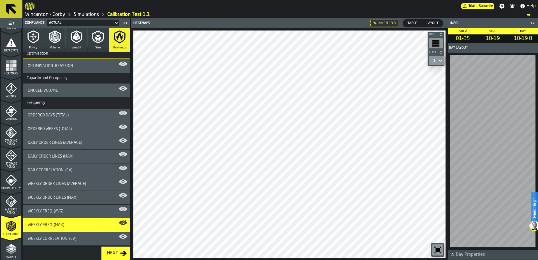
click at [122, 111] on icon "button-toggle-Show on Map" at bounding box center [122, 113] width 9 height 9
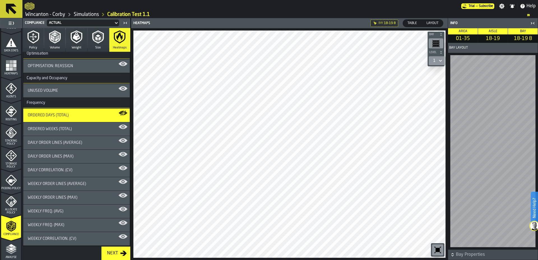
click at [121, 127] on div "Ordered Weeks (Total)" at bounding box center [76, 129] width 97 height 4
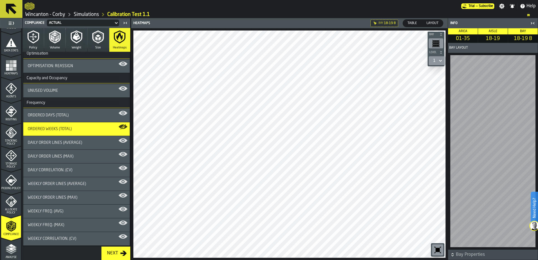
click at [452, 255] on icon "button-" at bounding box center [452, 255] width 2 height 1
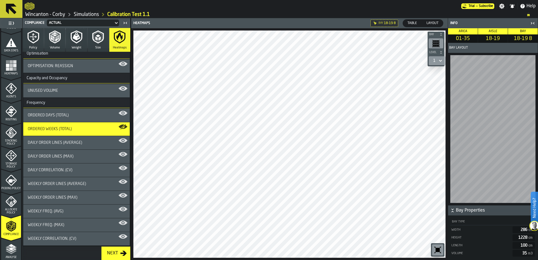
click at [451, 208] on icon "button-" at bounding box center [452, 211] width 6 height 6
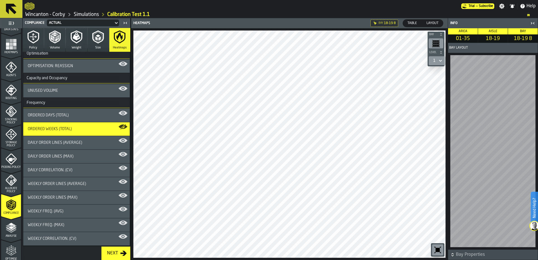
scroll to position [181, 0]
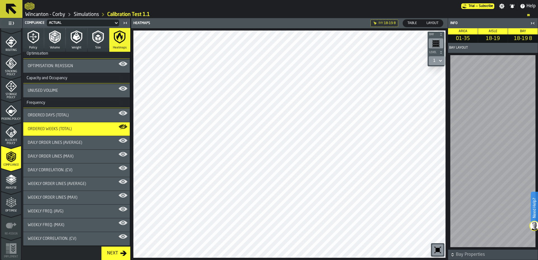
click at [56, 45] on button "Volume" at bounding box center [54, 40] width 21 height 24
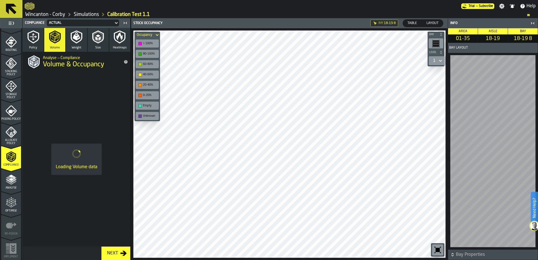
scroll to position [0, 0]
